Goal: Navigation & Orientation: Understand site structure

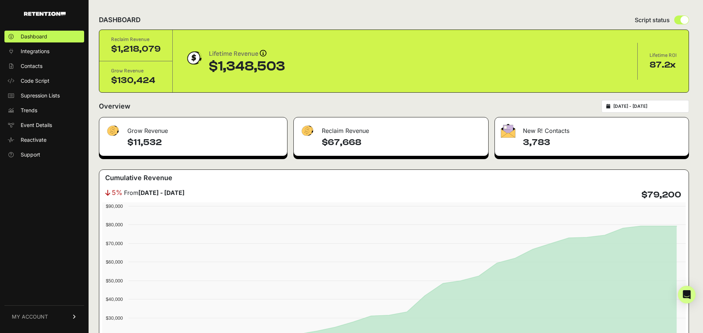
drag, startPoint x: 186, startPoint y: 71, endPoint x: 327, endPoint y: 79, distance: 141.5
click at [325, 79] on div "Reclaim Revenue $1,218,079 Grow Revenue $130,424 Lifetime Revenue Revenue attri…" at bounding box center [393, 61] width 589 height 62
click at [327, 79] on div "Lifetime Revenue Revenue attribution works in two ways: Grow Revenue: Revenue i…" at bounding box center [405, 61] width 465 height 37
drag, startPoint x: 103, startPoint y: 37, endPoint x: 337, endPoint y: 80, distance: 237.7
click at [337, 80] on div "Reclaim Revenue $1,218,079 Grow Revenue $130,424 Lifetime Revenue Revenue attri…" at bounding box center [393, 61] width 589 height 62
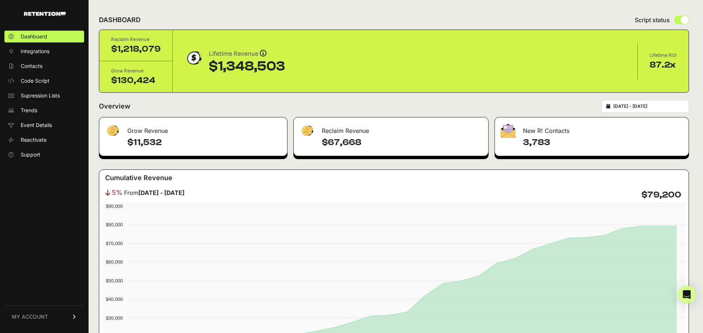
click at [337, 80] on div "Reclaim Revenue $1,218,079 Grow Revenue $130,424 Lifetime Revenue Revenue attri…" at bounding box center [393, 61] width 589 height 62
drag, startPoint x: 214, startPoint y: 44, endPoint x: 310, endPoint y: 82, distance: 102.9
click at [308, 84] on div "Reclaim Revenue $1,218,079 Grow Revenue $130,424 Lifetime Revenue Revenue attri…" at bounding box center [393, 61] width 589 height 62
click at [310, 82] on div "Reclaim Revenue $1,218,079 Grow Revenue $130,424 Lifetime Revenue Revenue attri…" at bounding box center [393, 61] width 589 height 62
drag, startPoint x: 350, startPoint y: 138, endPoint x: 426, endPoint y: 160, distance: 80.0
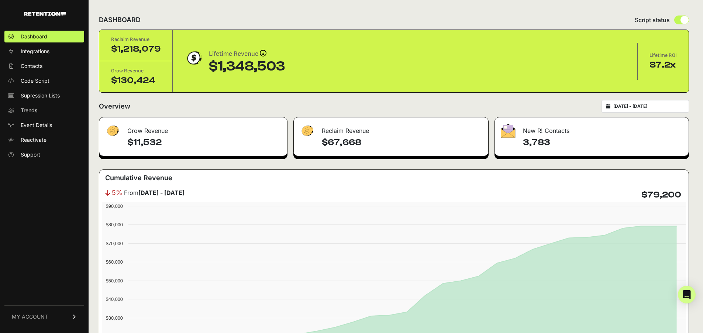
click at [426, 160] on div "Grow Revenue $11,532 Reclaim Revenue $67,668 New R! Contacts 3,783 Cumulative R…" at bounding box center [394, 269] width 590 height 305
click at [427, 149] on div "$67,668" at bounding box center [391, 145] width 194 height 19
drag, startPoint x: 367, startPoint y: 147, endPoint x: 320, endPoint y: 134, distance: 49.0
click at [320, 134] on div "Reclaim Revenue $67,668" at bounding box center [390, 136] width 195 height 39
click at [320, 134] on div at bounding box center [310, 131] width 22 height 14
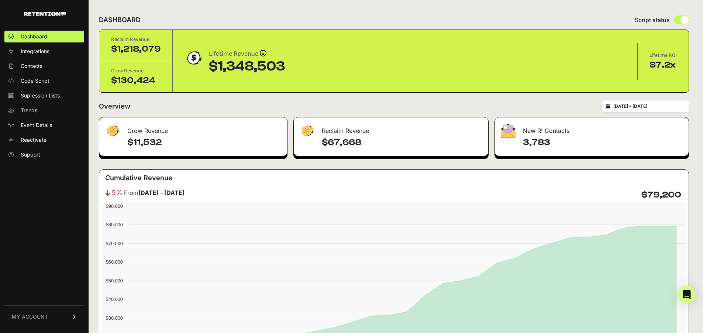
drag, startPoint x: 159, startPoint y: 144, endPoint x: 131, endPoint y: 128, distance: 31.7
click at [131, 128] on div "Grow Revenue $11,532" at bounding box center [193, 136] width 188 height 39
click at [131, 128] on div "Grow Revenue" at bounding box center [193, 128] width 188 height 22
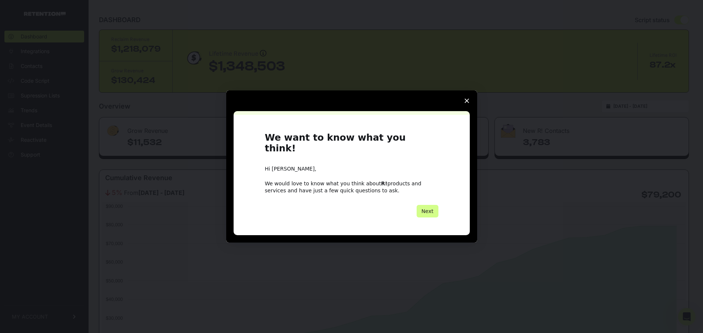
click at [468, 103] on icon "Close survey" at bounding box center [466, 100] width 4 height 4
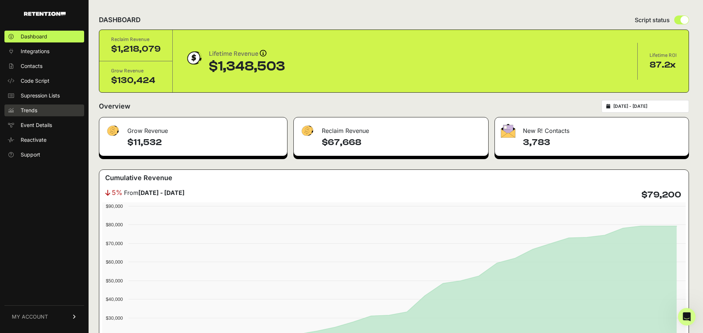
click at [38, 111] on link "Trends" at bounding box center [44, 110] width 80 height 12
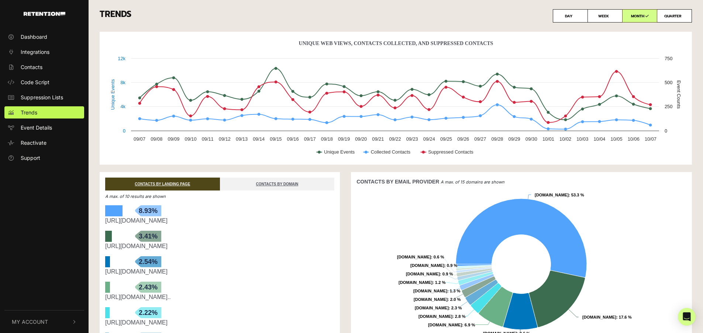
click at [341, 167] on div "Created with Highcharts 12.1.2 Unique Events Event Counts Unique Web Views, Con…" at bounding box center [395, 102] width 603 height 140
click at [53, 123] on link "Event Details" at bounding box center [44, 127] width 80 height 12
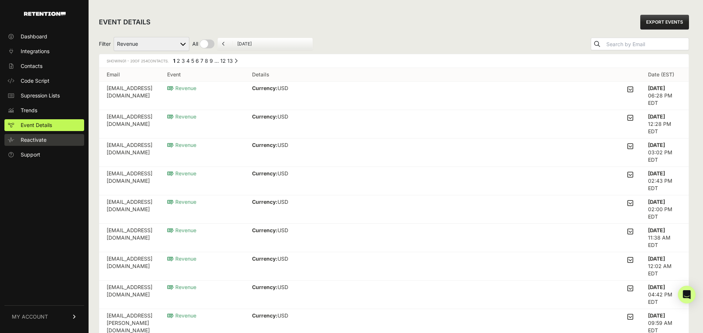
click at [36, 142] on span "Reactivate" at bounding box center [34, 139] width 26 height 7
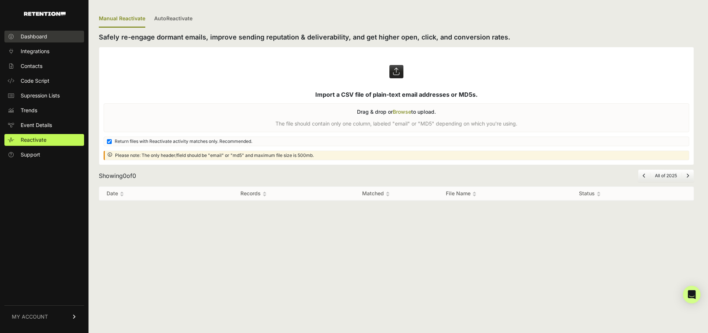
click at [39, 35] on span "Dashboard" at bounding box center [34, 36] width 27 height 7
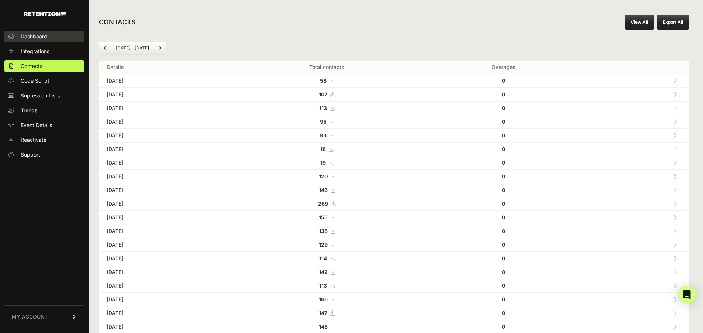
click at [46, 35] on span "Dashboard" at bounding box center [34, 36] width 27 height 7
